Goal: Transaction & Acquisition: Purchase product/service

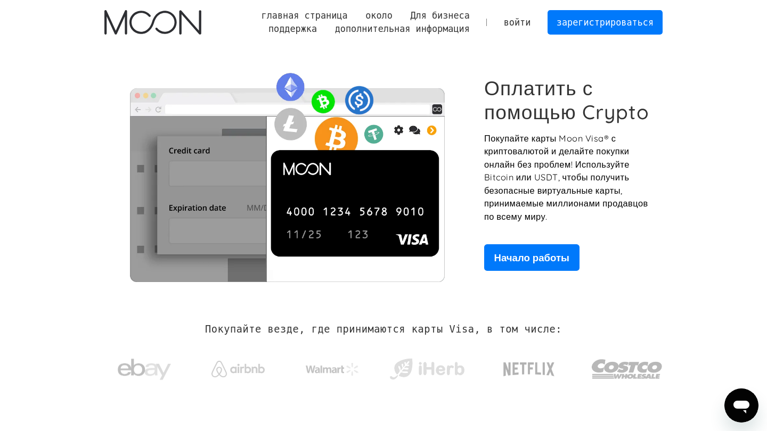
click at [516, 22] on link "войти" at bounding box center [517, 22] width 45 height 23
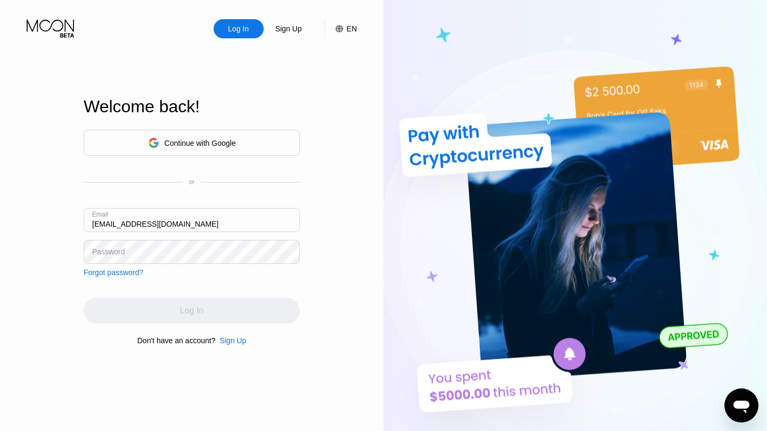
type input "HermanBrown161@gmail.com"
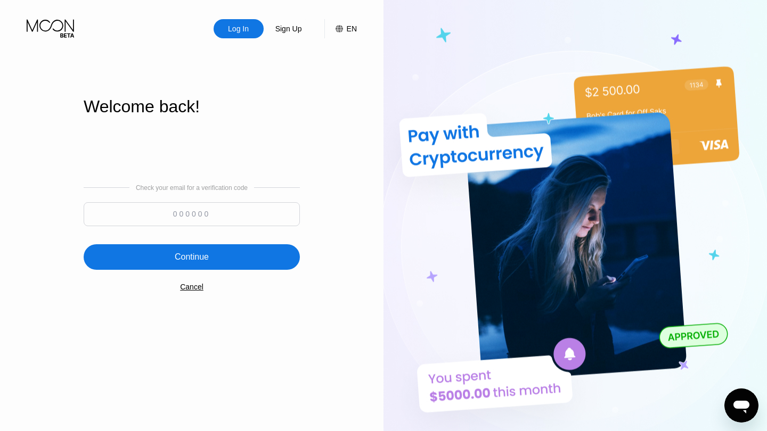
click at [167, 208] on input at bounding box center [192, 214] width 216 height 24
type input "118944"
click at [195, 256] on div "Continue" at bounding box center [192, 257] width 34 height 11
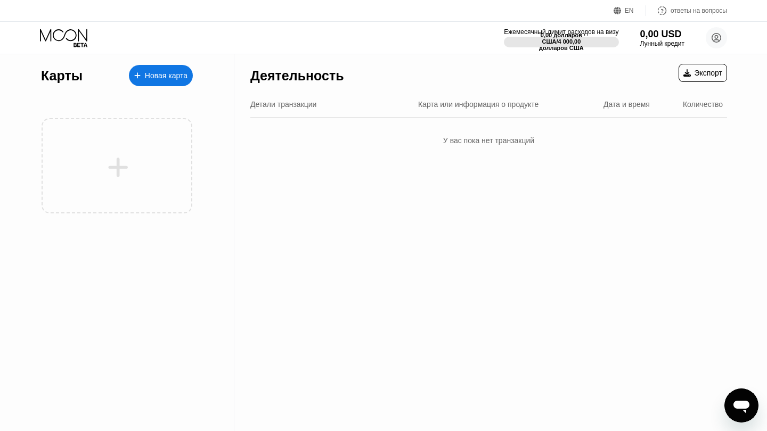
click at [625, 13] on div "EN" at bounding box center [629, 10] width 9 height 7
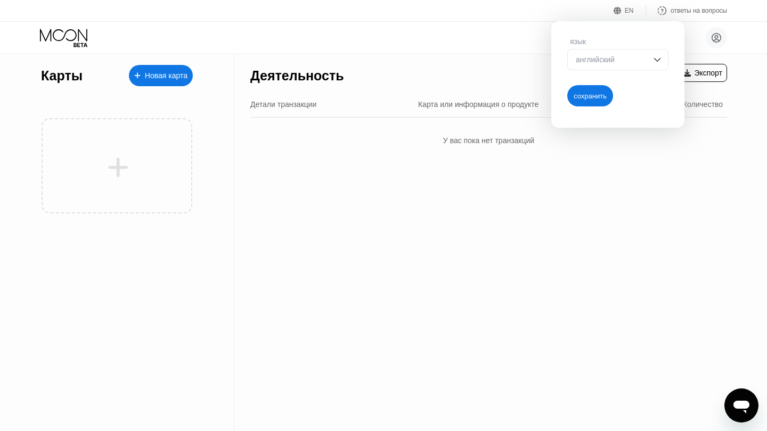
click at [636, 59] on div "английский" at bounding box center [609, 59] width 73 height 9
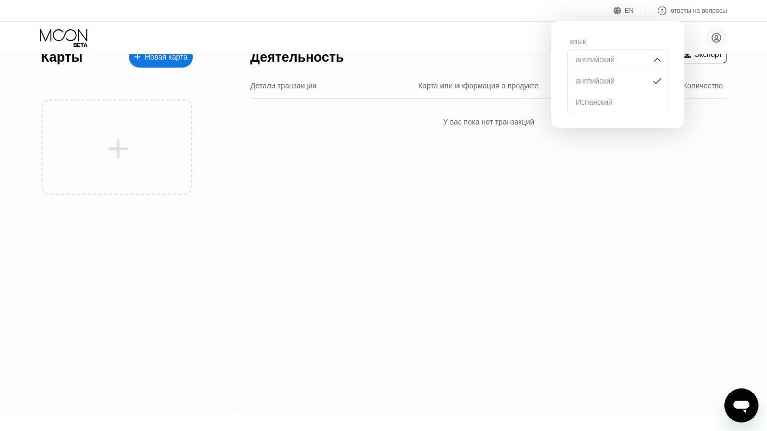
scroll to position [19, 0]
click at [612, 81] on div "английский" at bounding box center [609, 81] width 73 height 9
click at [654, 57] on img at bounding box center [657, 59] width 11 height 11
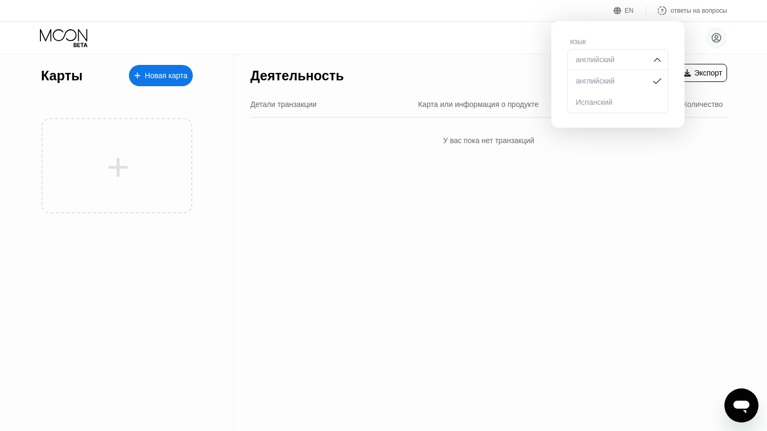
scroll to position [0, 0]
click at [634, 244] on div "Деятельность Экспорт Детали транзакции Карта или информация о продукте Дата и в…" at bounding box center [488, 242] width 508 height 377
click at [597, 81] on div "английский" at bounding box center [609, 81] width 73 height 9
click at [593, 103] on div "сохранить" at bounding box center [590, 95] width 46 height 21
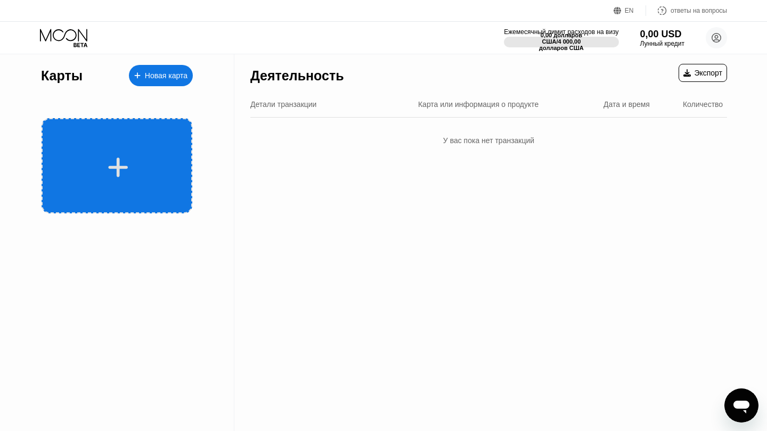
click at [142, 159] on div at bounding box center [118, 167] width 132 height 24
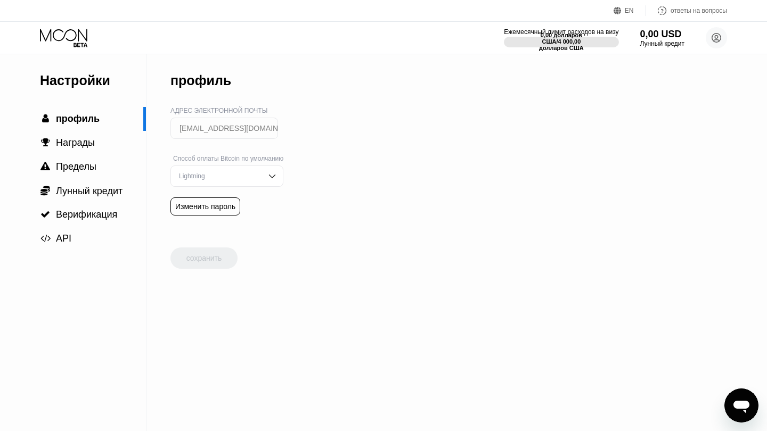
click at [277, 177] on img at bounding box center [272, 176] width 11 height 11
click at [282, 192] on div "Молния" at bounding box center [227, 197] width 112 height 21
click at [95, 195] on span "Лунный кредит" at bounding box center [89, 191] width 67 height 11
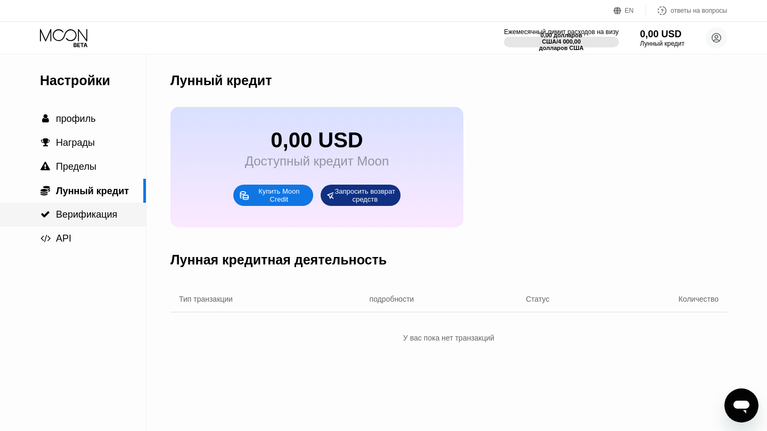
click at [83, 214] on span "Верификация" at bounding box center [86, 214] width 61 height 11
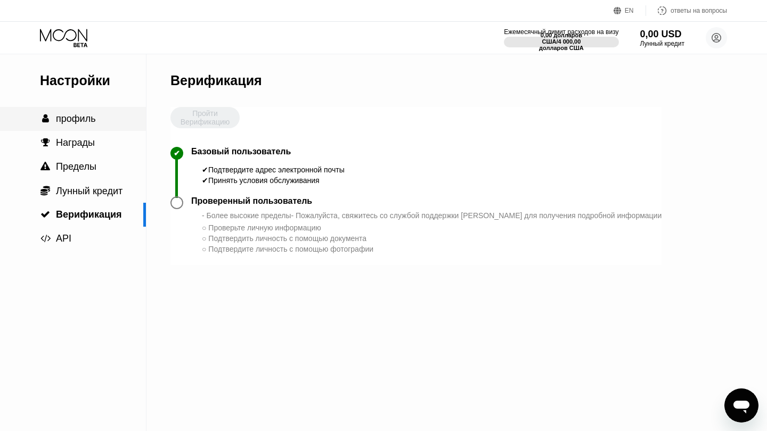
click at [72, 121] on span "профиль" at bounding box center [76, 118] width 40 height 11
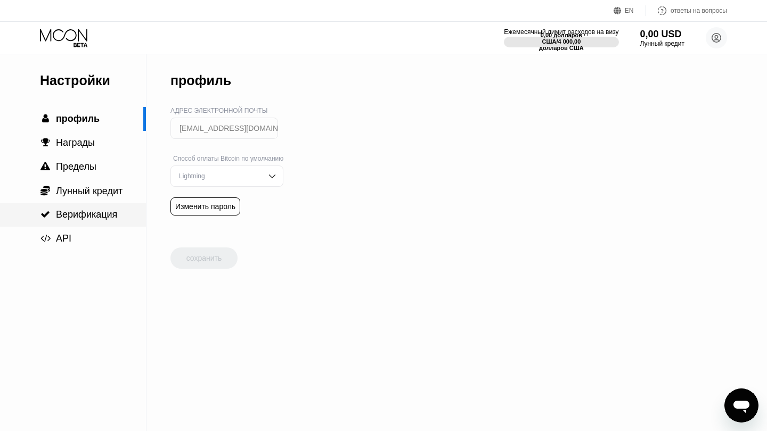
click at [68, 212] on span "Верификация" at bounding box center [86, 214] width 61 height 11
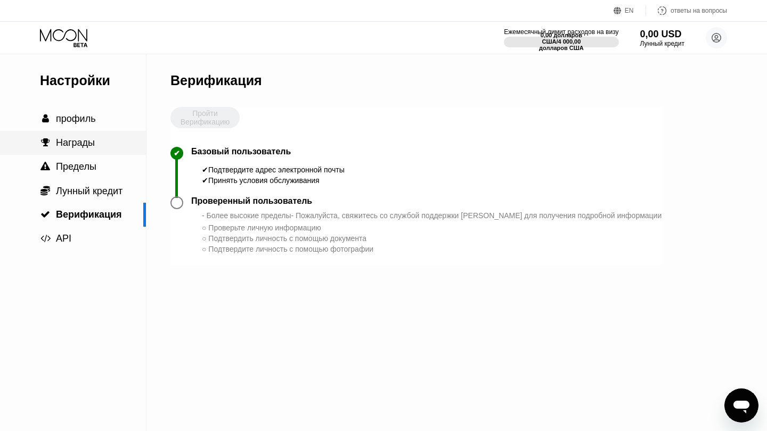
click at [67, 139] on span "Награды" at bounding box center [75, 142] width 39 height 11
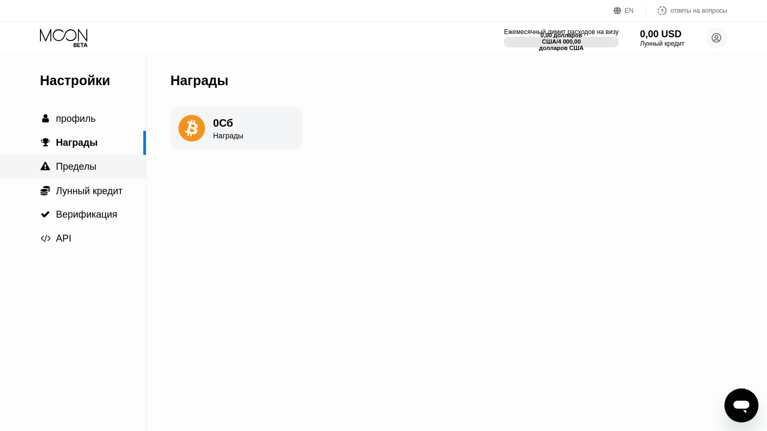
click at [67, 169] on span "Пределы" at bounding box center [76, 166] width 40 height 11
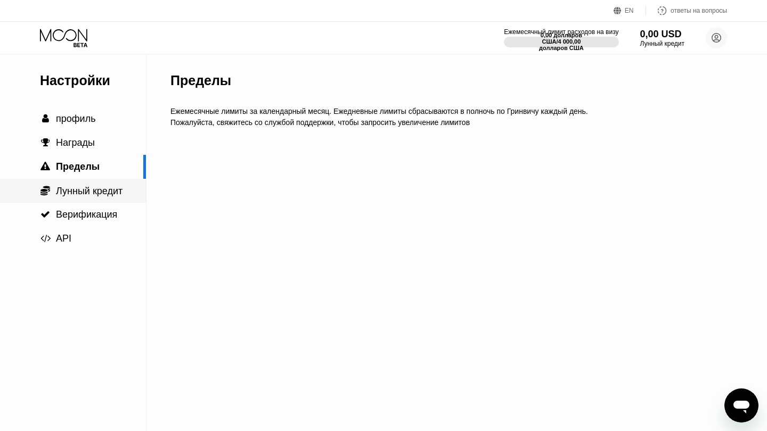
click at [67, 191] on span "Лунный кредит" at bounding box center [89, 191] width 67 height 11
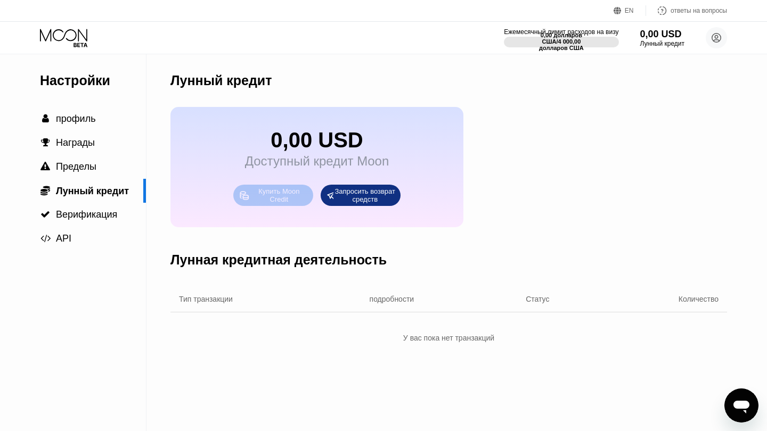
click at [285, 197] on div "Купить Moon Credit" at bounding box center [278, 195] width 57 height 17
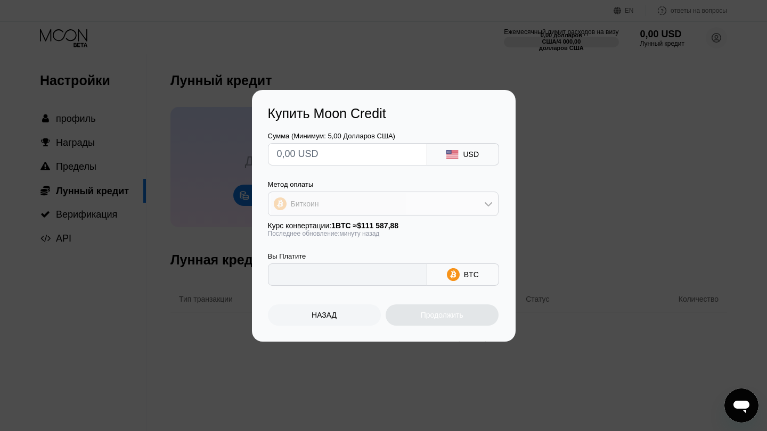
click at [374, 194] on div "Биткоин" at bounding box center [382, 203] width 229 height 21
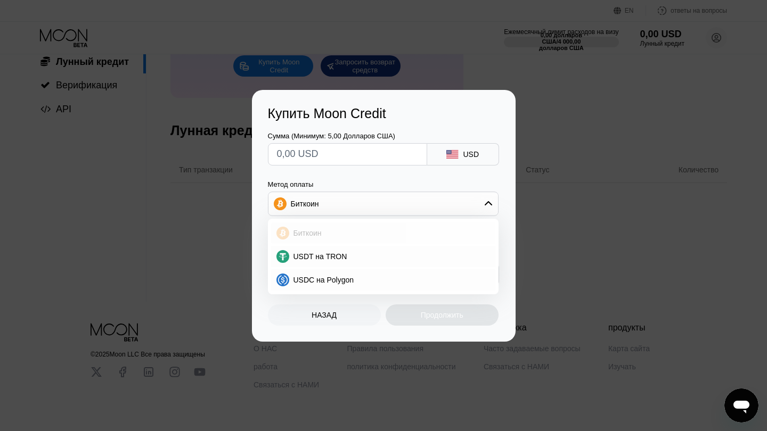
scroll to position [129, 0]
click at [338, 264] on div "USDT на TRON" at bounding box center [383, 256] width 224 height 21
type input "0.00"
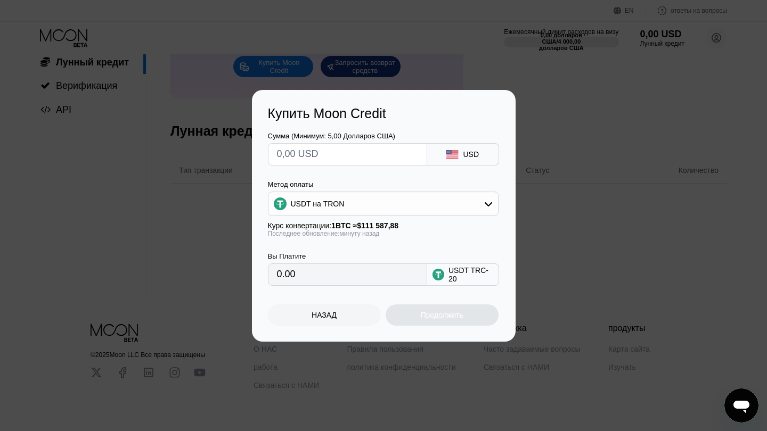
click at [328, 283] on input "0.00" at bounding box center [347, 274] width 141 height 21
click at [328, 269] on input "0.00" at bounding box center [347, 274] width 141 height 21
click at [333, 152] on input "text" at bounding box center [347, 154] width 141 height 21
click at [216, 165] on div "Купить Moon Credit Сумма (Минимум: 5,00 Долларов США) USD Метод оплаты USDT на …" at bounding box center [383, 216] width 767 height 252
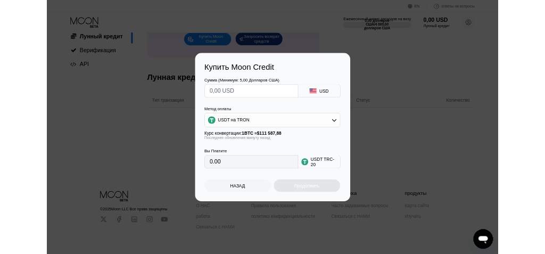
scroll to position [129, 0]
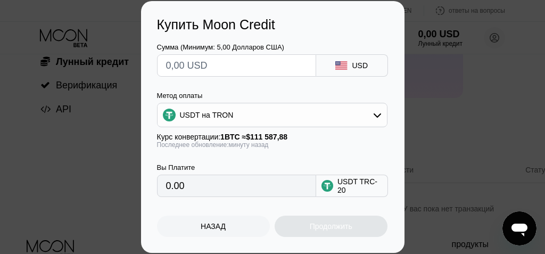
click at [442, 96] on div "Купить Moon Credit Сумма (Минимум: 5,00 Долларов [GEOGRAPHIC_DATA]) USD Метод о…" at bounding box center [272, 127] width 545 height 252
click at [215, 231] on div "НАЗАД" at bounding box center [213, 226] width 25 height 9
